Goal: Check status: Check status

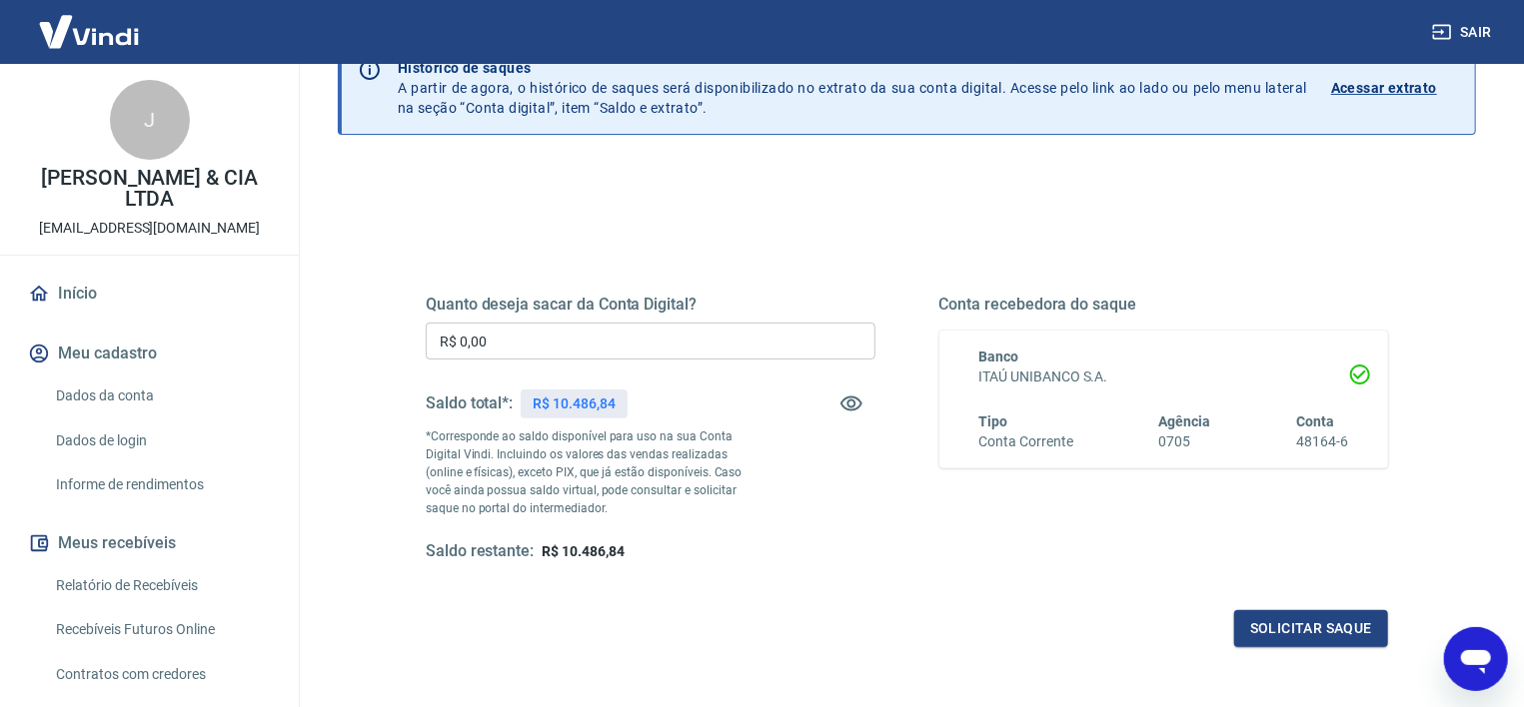
scroll to position [356, 0]
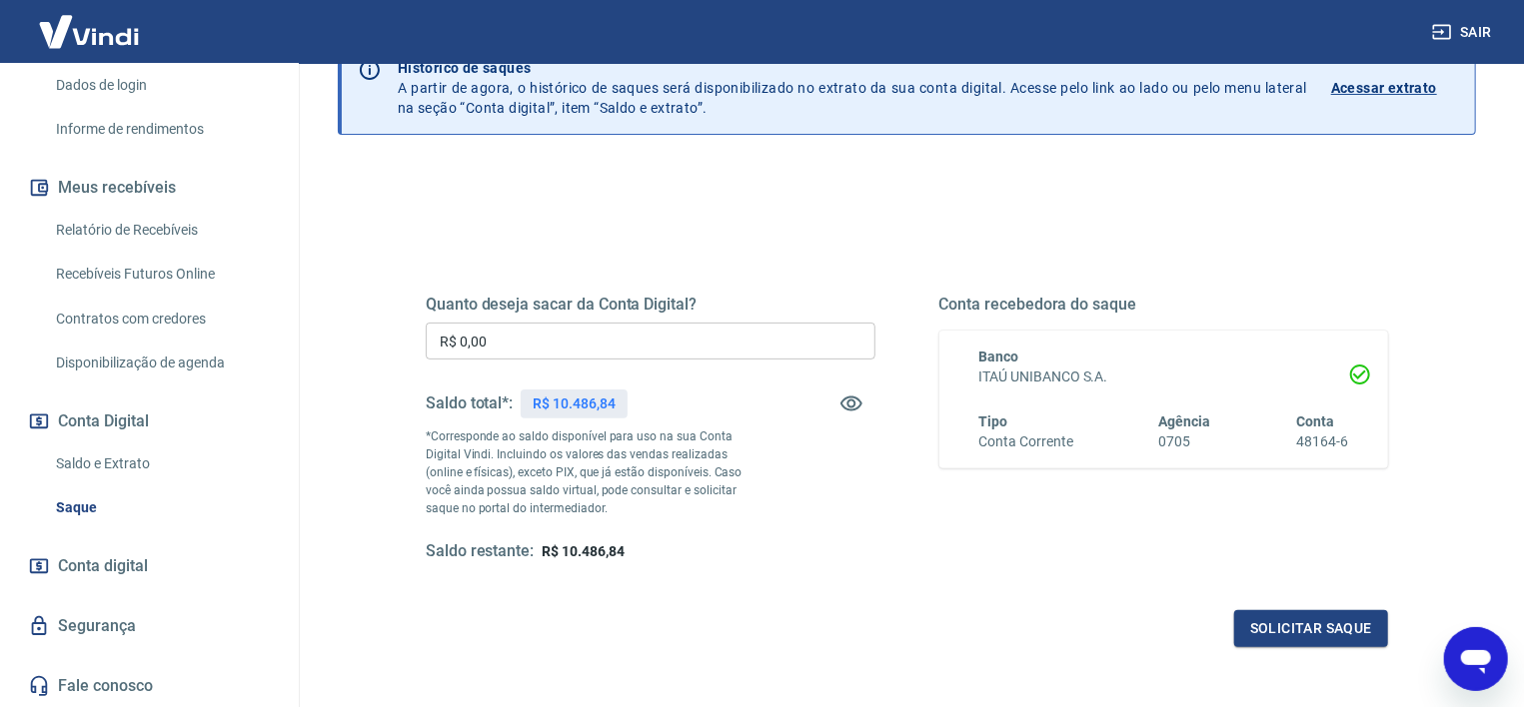
click at [84, 473] on link "Saldo e Extrato" at bounding box center [161, 464] width 227 height 41
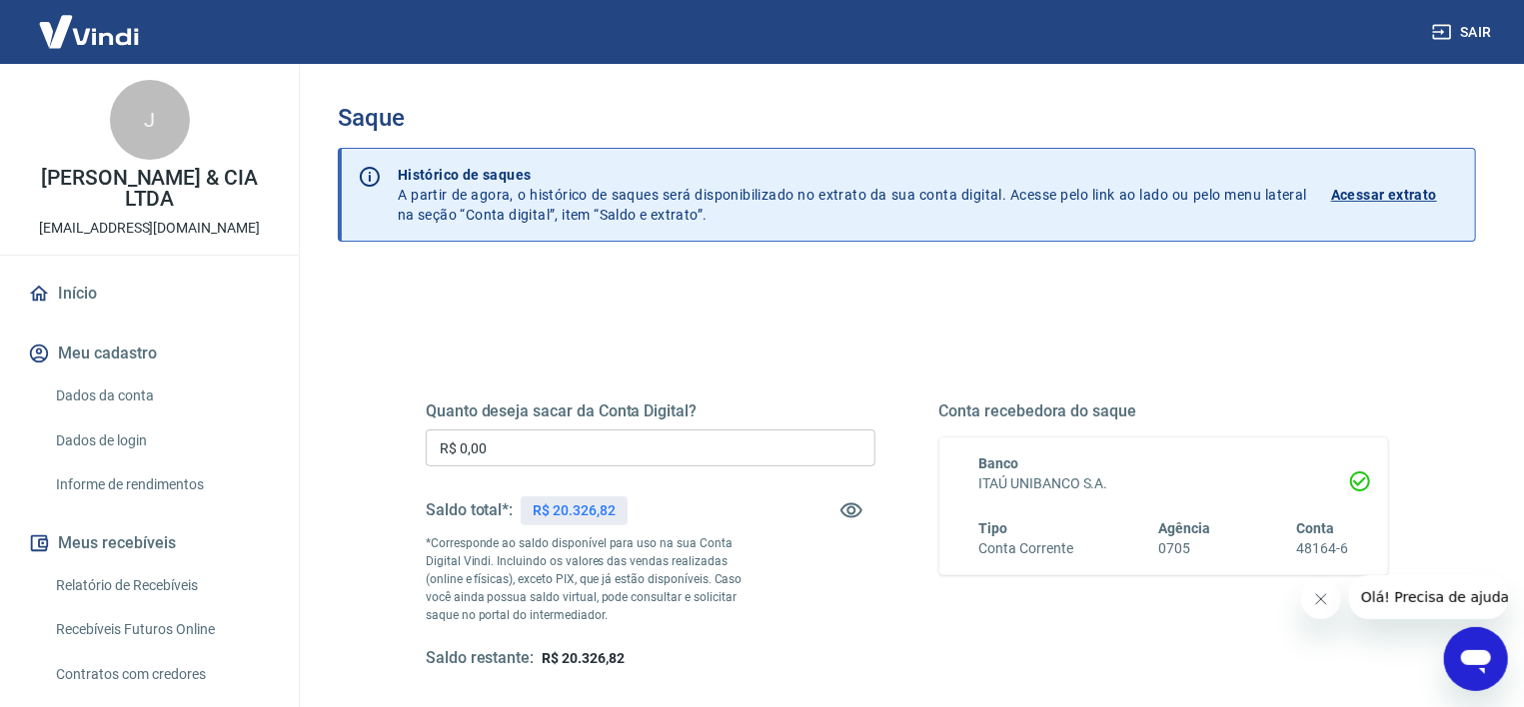
click at [1317, 604] on icon "Fechar mensagem da empresa" at bounding box center [1320, 598] width 16 height 16
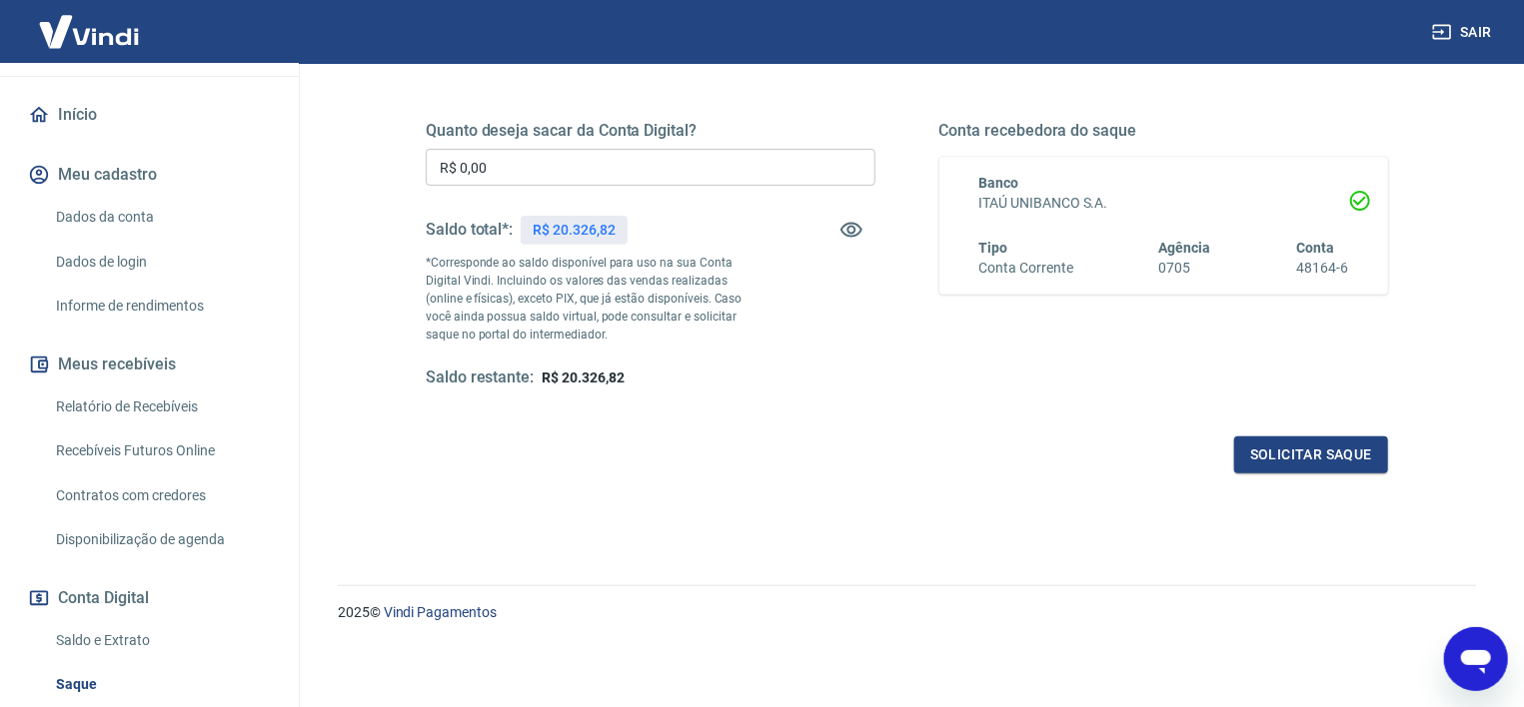
scroll to position [321, 0]
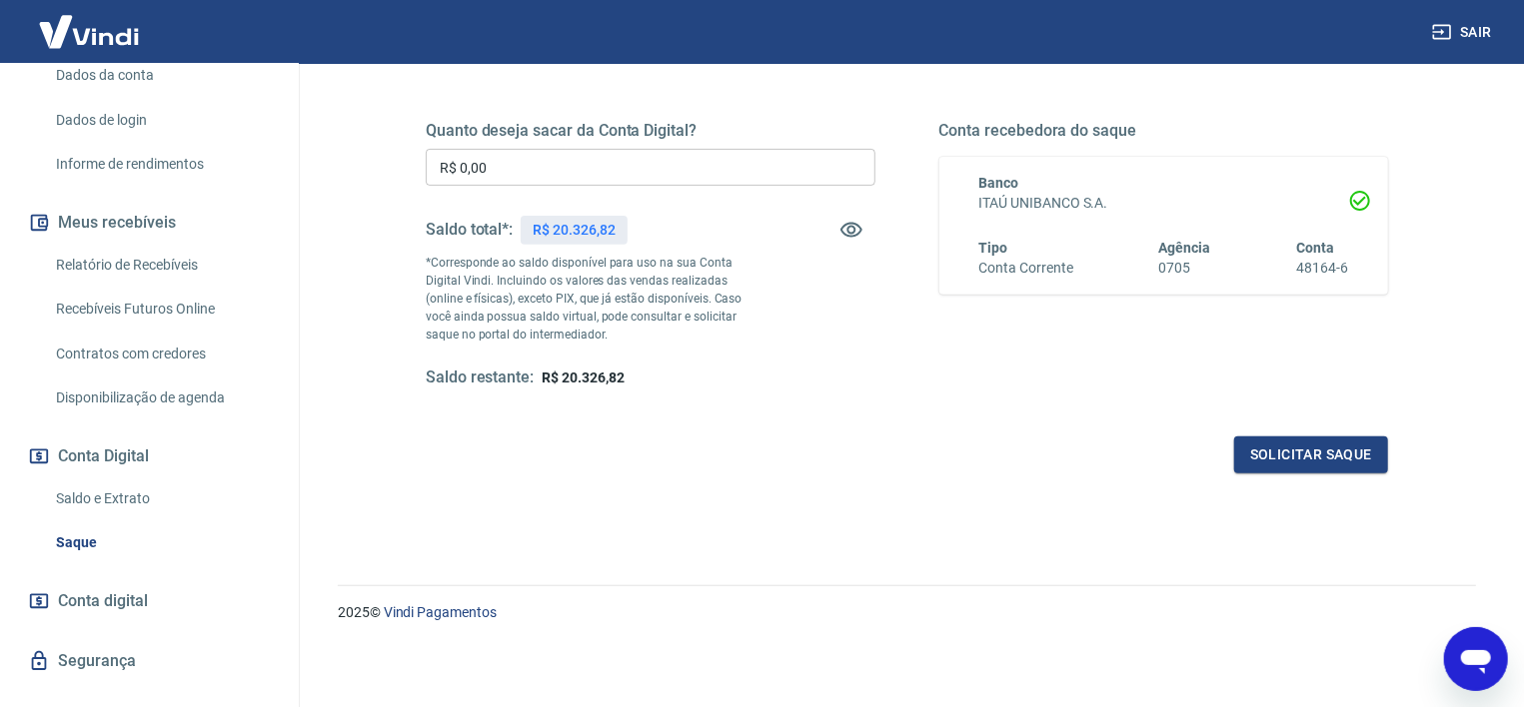
click at [105, 495] on link "Saldo e Extrato" at bounding box center [161, 499] width 227 height 41
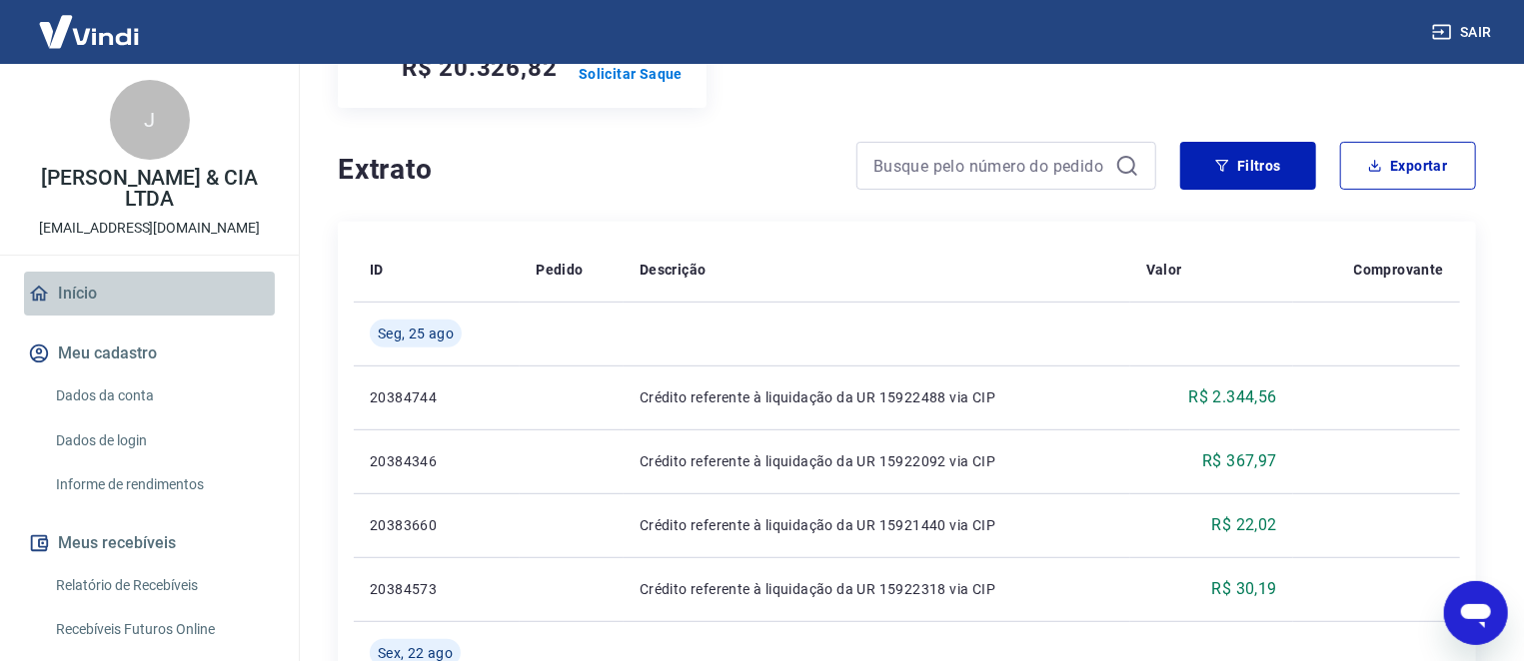
click at [88, 295] on link "Início" at bounding box center [149, 294] width 251 height 44
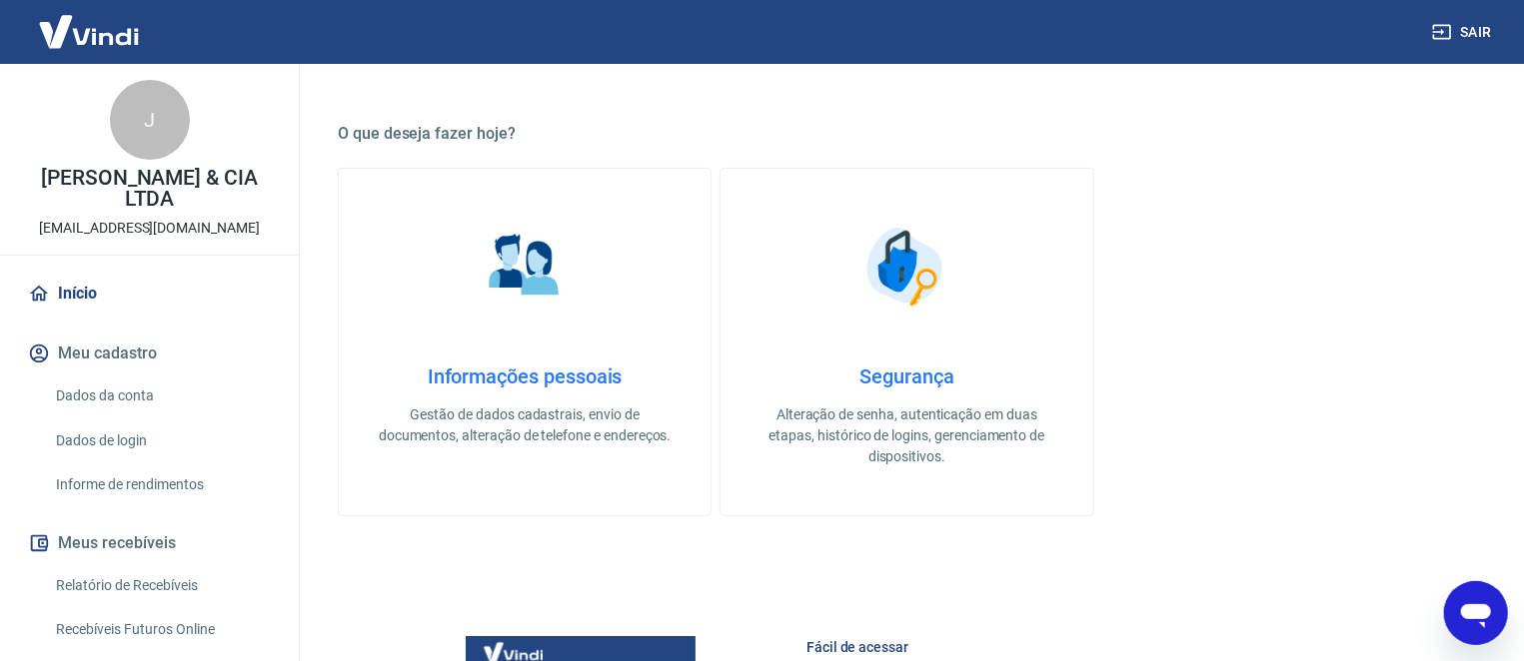
scroll to position [113, 0]
